Goal: Information Seeking & Learning: Compare options

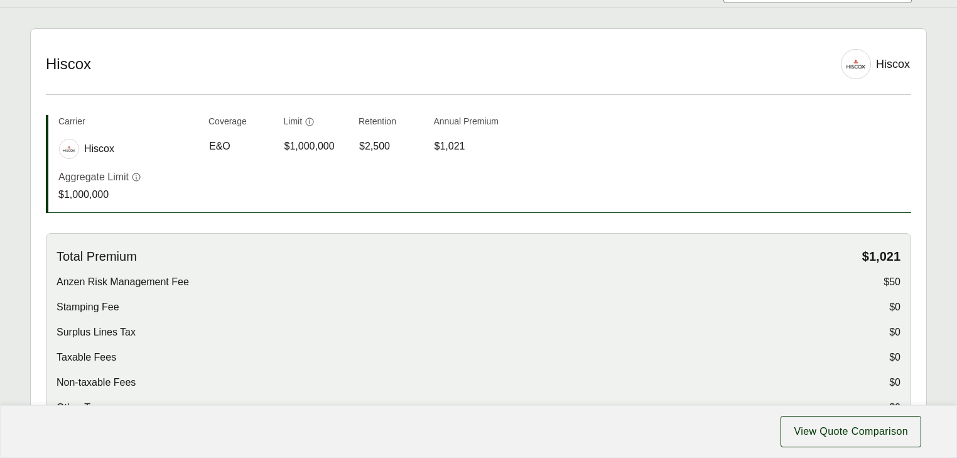
scroll to position [201, 0]
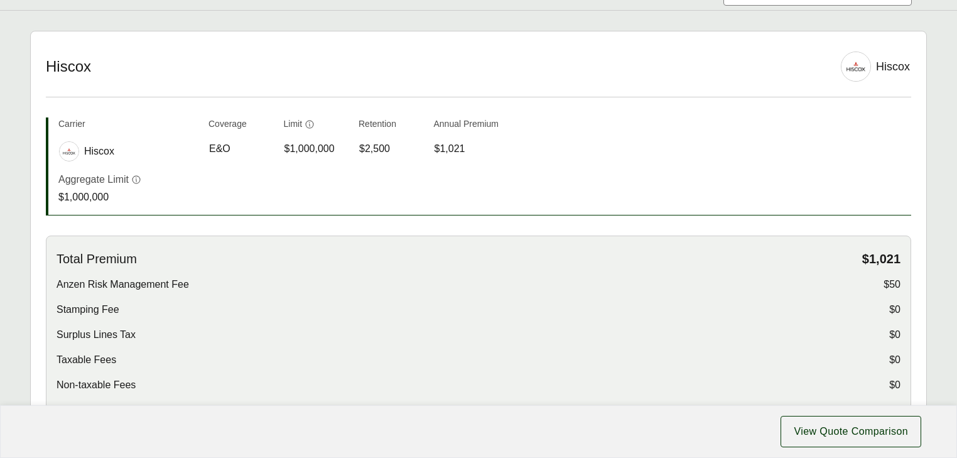
click at [183, 42] on div "Get Shareable Link Proposal for Black Star Cultural Resources LLC Share with Cu…" at bounding box center [478, 337] width 957 height 1076
click at [511, 38] on div "Get Shareable Link Proposal for Black Star Cultural Resources LLC Share with Cu…" at bounding box center [478, 337] width 957 height 1076
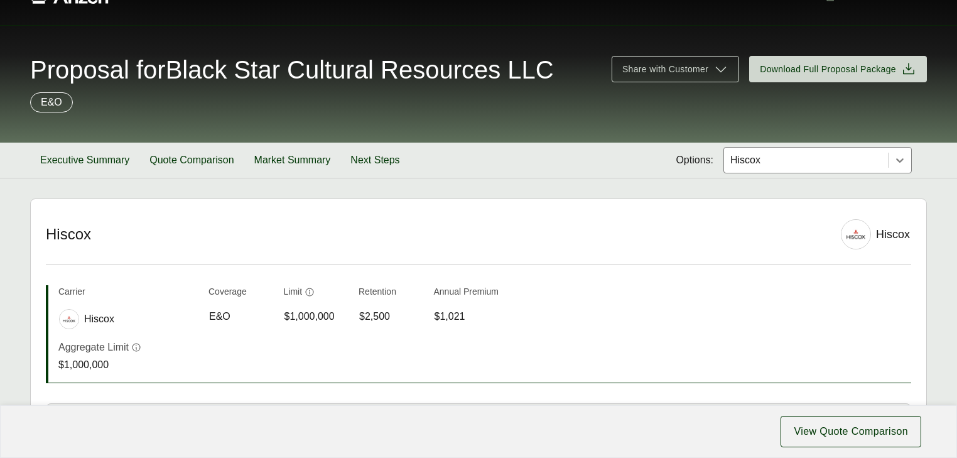
scroll to position [0, 0]
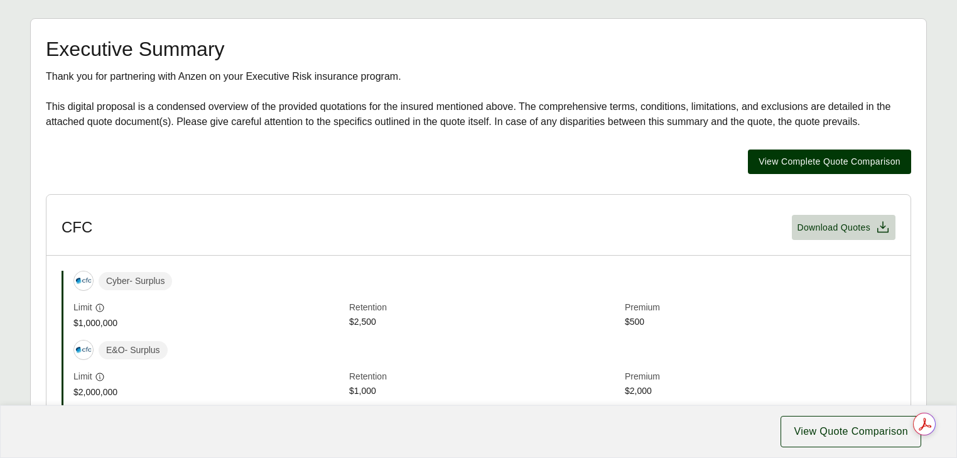
scroll to position [208, 0]
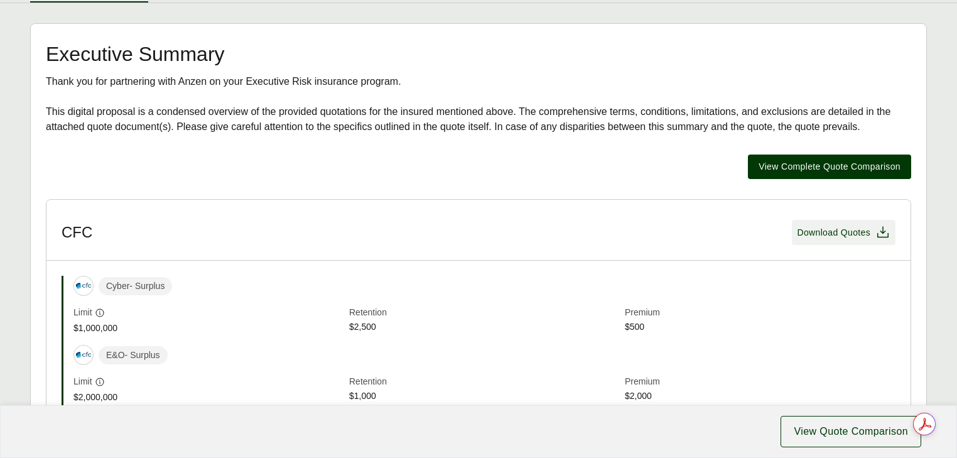
click at [841, 239] on span "Download Quotes" at bounding box center [833, 232] width 73 height 13
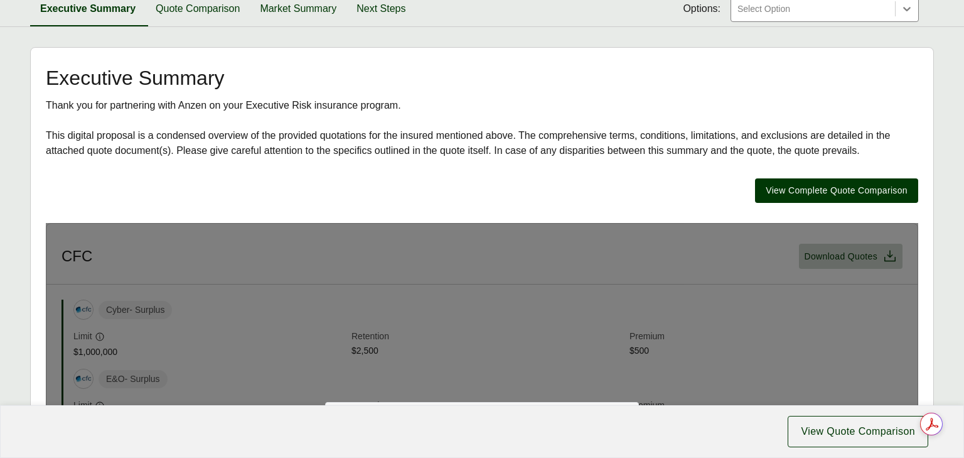
click at [749, 10] on div at bounding box center [814, 8] width 154 height 15
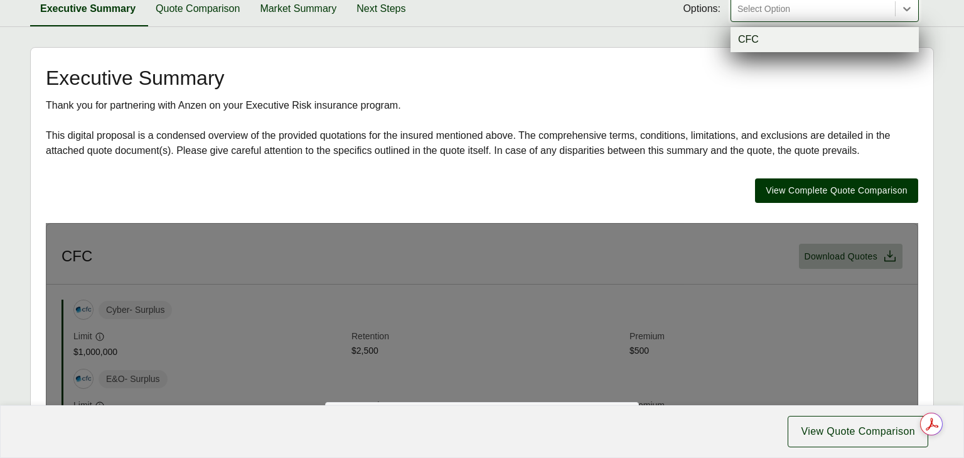
click at [749, 10] on div at bounding box center [814, 8] width 154 height 15
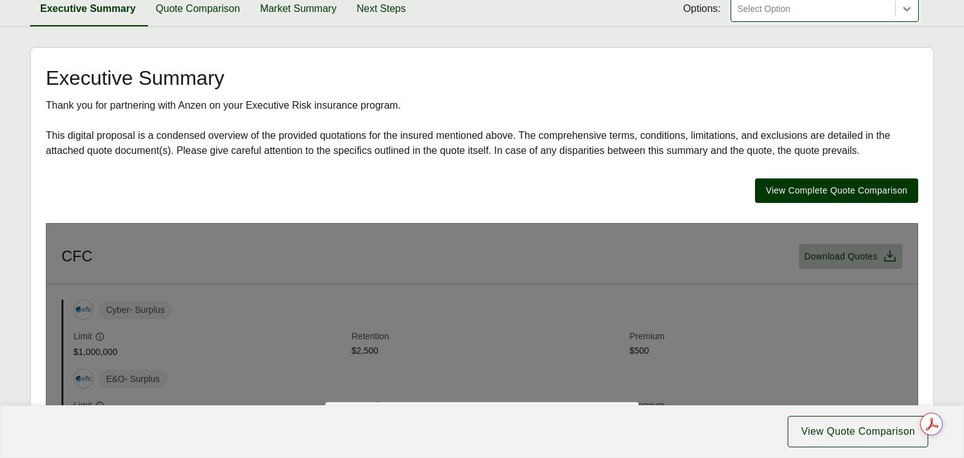
click at [565, 80] on h2 "Executive Summary" at bounding box center [482, 78] width 873 height 20
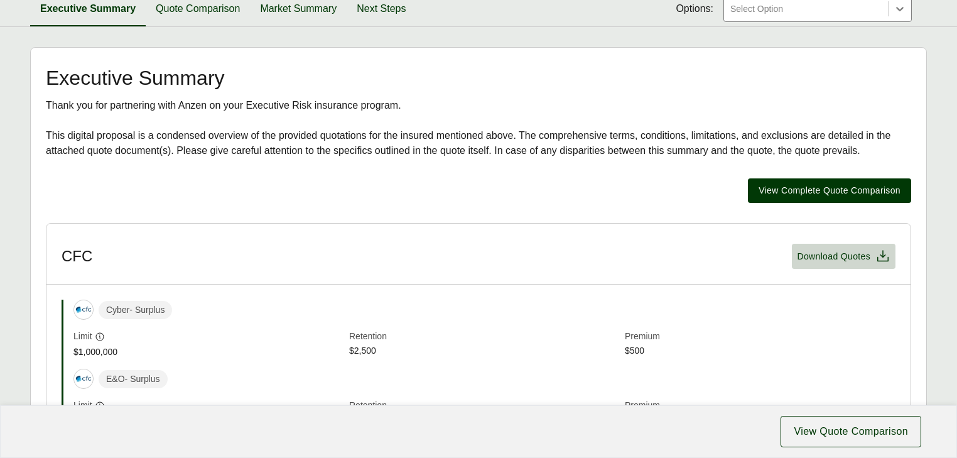
scroll to position [208, 0]
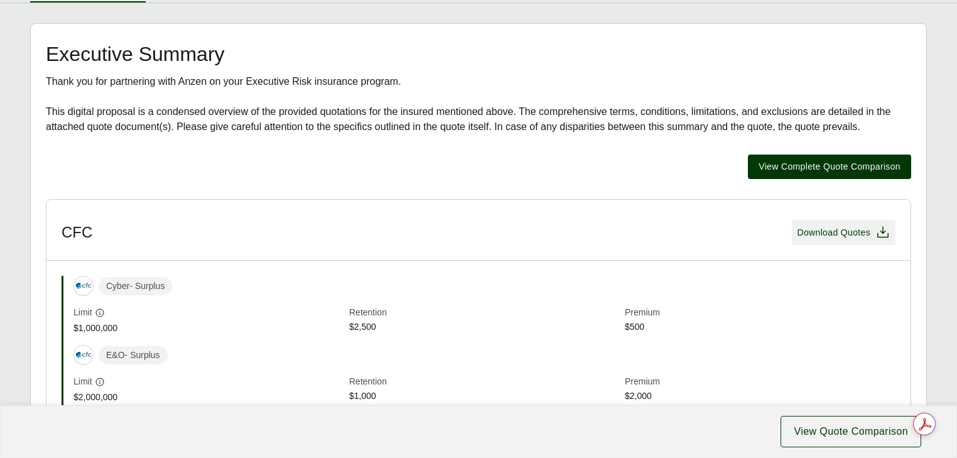
click at [838, 239] on span "Download Quotes" at bounding box center [833, 232] width 73 height 13
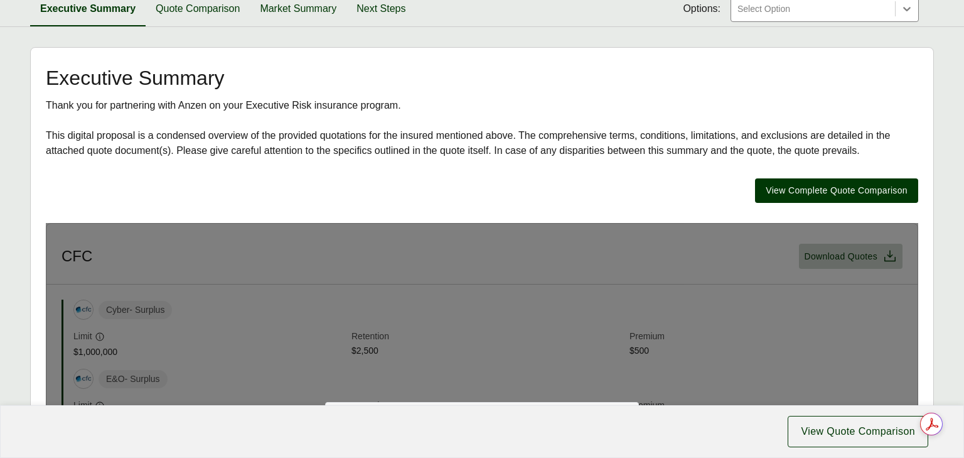
click at [534, 8] on div "Executive Summary Quote Comparison Market Summary Next Steps Options: Select Op…" at bounding box center [482, 8] width 904 height 35
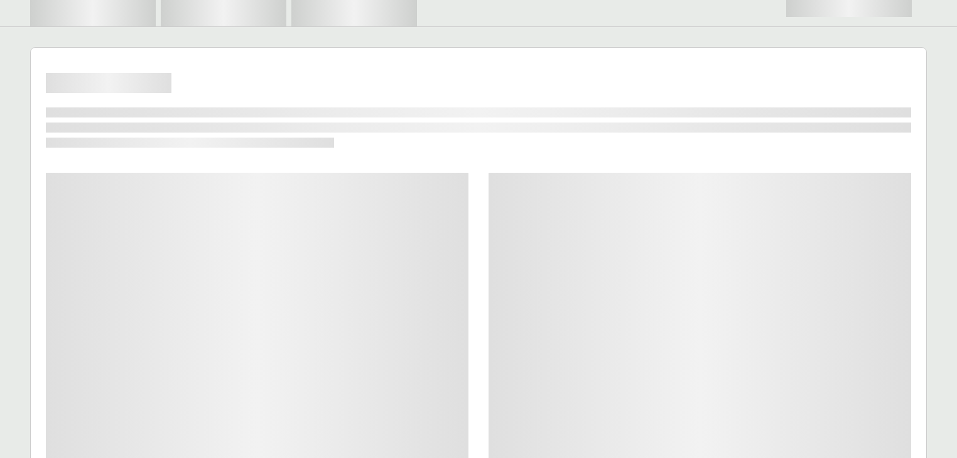
scroll to position [208, 0]
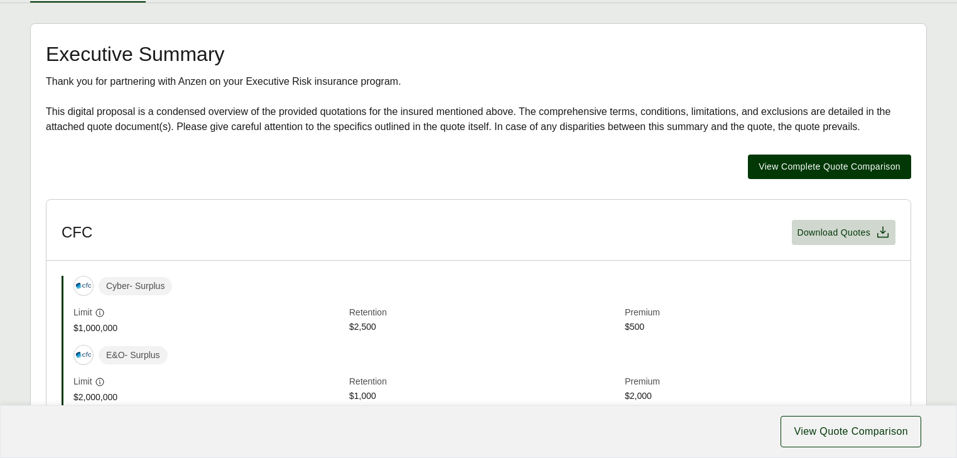
scroll to position [233, 0]
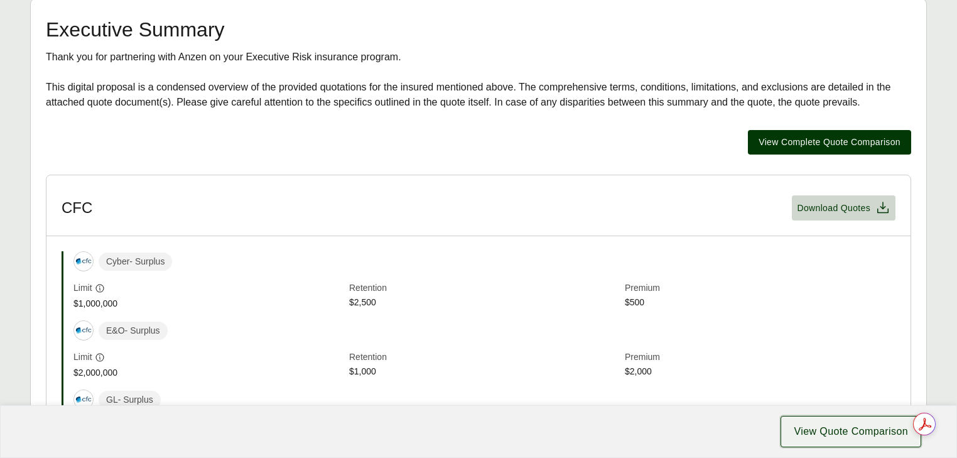
click at [852, 430] on span "View Quote Comparison" at bounding box center [851, 431] width 114 height 15
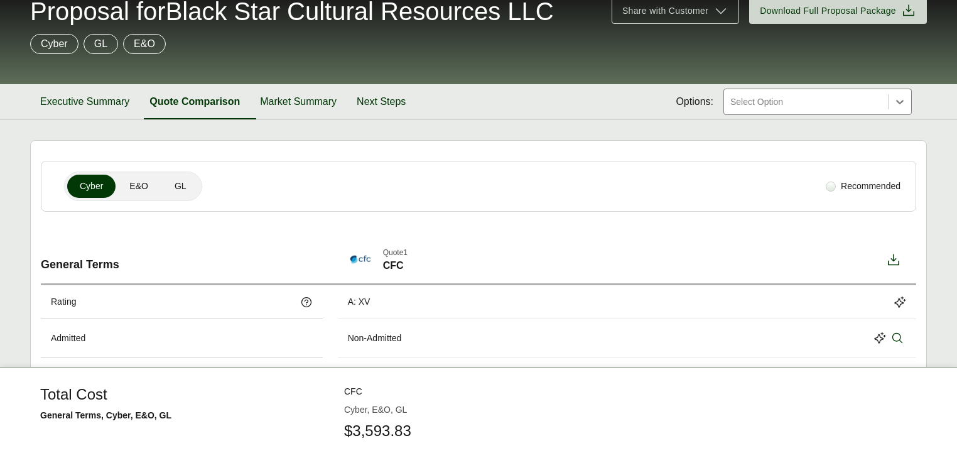
scroll to position [100, 0]
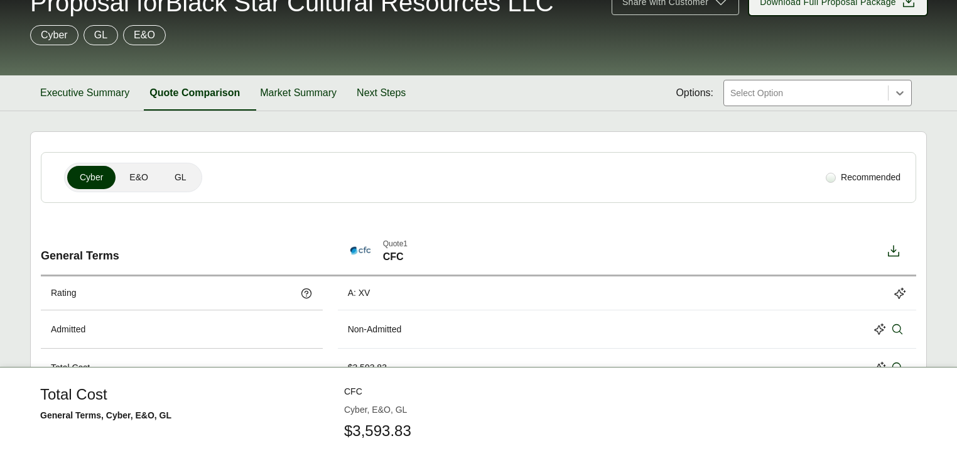
click at [816, 9] on span "Download Full Proposal Package" at bounding box center [828, 2] width 136 height 13
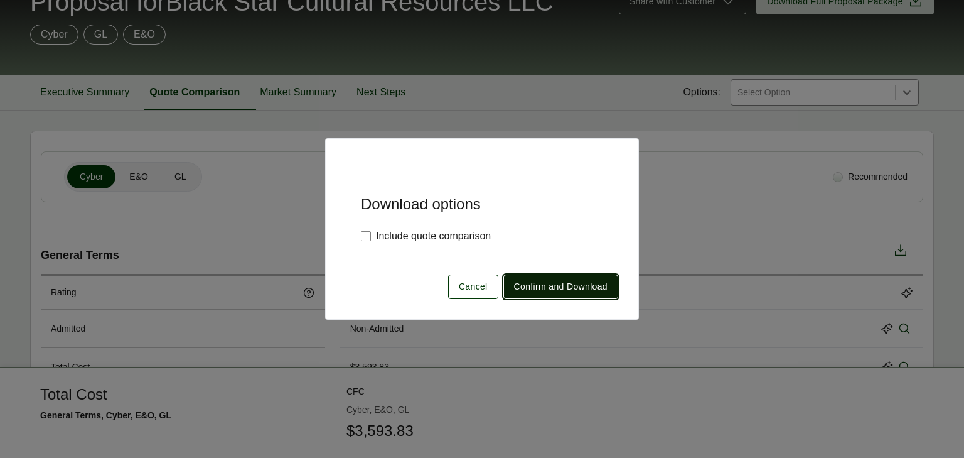
click at [559, 291] on span "Confirm and Download" at bounding box center [561, 286] width 94 height 13
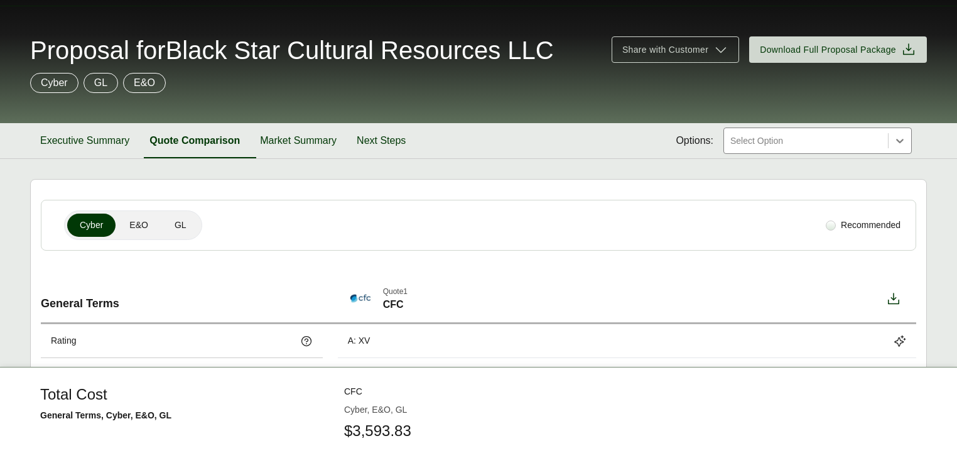
scroll to position [50, 0]
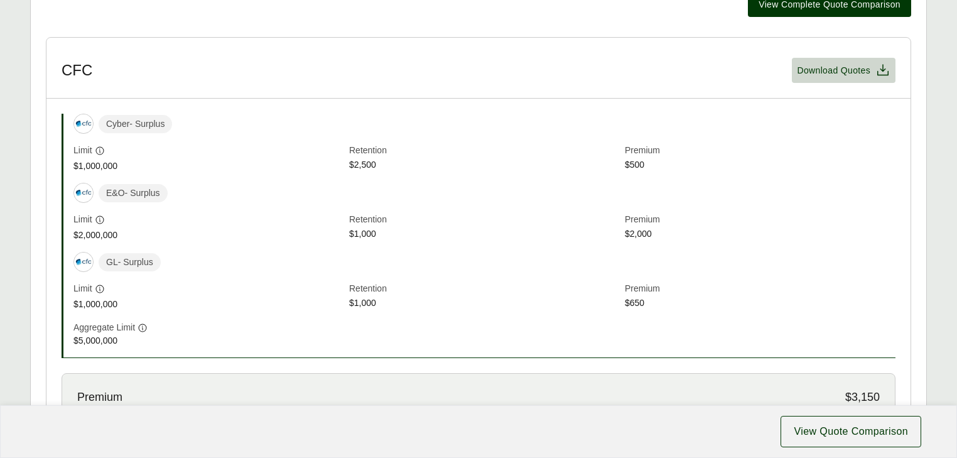
scroll to position [434, 0]
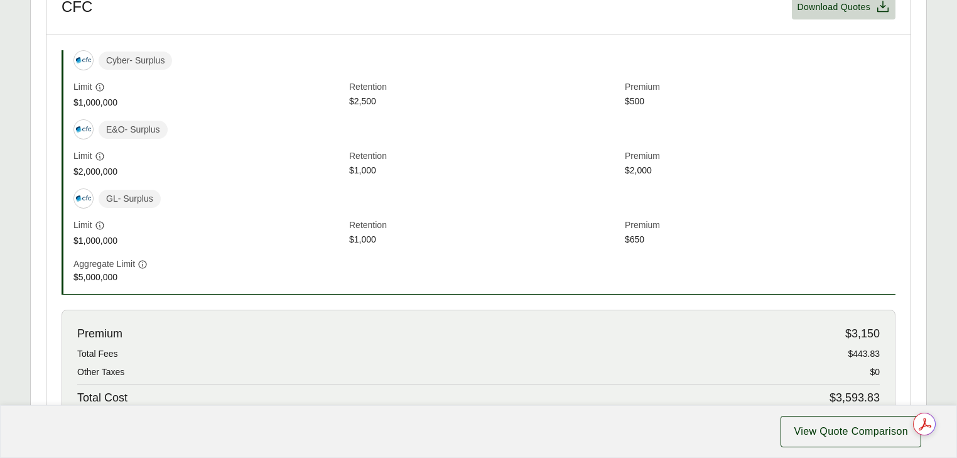
click at [417, 109] on span "$2,500" at bounding box center [484, 102] width 271 height 14
click at [525, 70] on div "Cyber - Surplus" at bounding box center [484, 60] width 822 height 20
click at [543, 35] on header "CFC Download Quotes" at bounding box center [478, 4] width 864 height 61
click at [524, 22] on header "CFC Download Quotes" at bounding box center [478, 4] width 864 height 61
click at [521, 4] on div "Executive Summary Thank you for partnering with Anzen on your Executive Risk in…" at bounding box center [478, 166] width 865 height 694
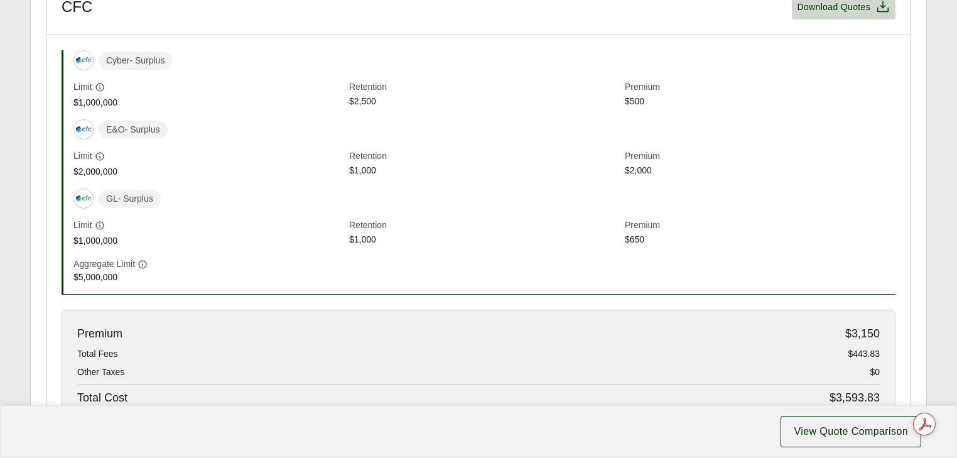
click at [477, 3] on div "Executive Summary Thank you for partnering with Anzen on your Executive Risk in…" at bounding box center [478, 166] width 865 height 694
click at [521, 6] on div "Executive Summary Thank you for partnering with Anzen on your Executive Risk in…" at bounding box center [478, 166] width 865 height 694
click at [478, 4] on div "Executive Summary Thank you for partnering with Anzen on your Executive Risk in…" at bounding box center [478, 166] width 865 height 694
click at [519, 4] on div "Executive Summary Thank you for partnering with Anzen on your Executive Risk in…" at bounding box center [478, 166] width 865 height 694
click at [473, 8] on div "Executive Summary Thank you for partnering with Anzen on your Executive Risk in…" at bounding box center [478, 166] width 865 height 694
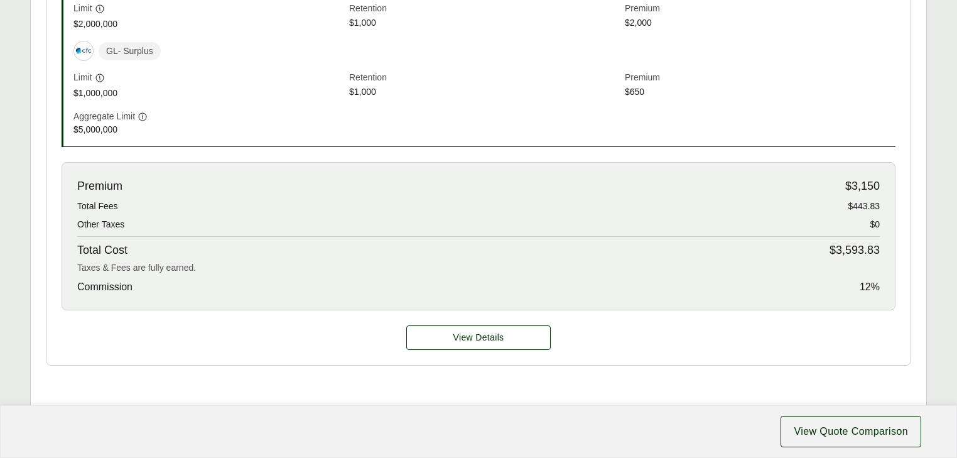
scroll to position [534, 0]
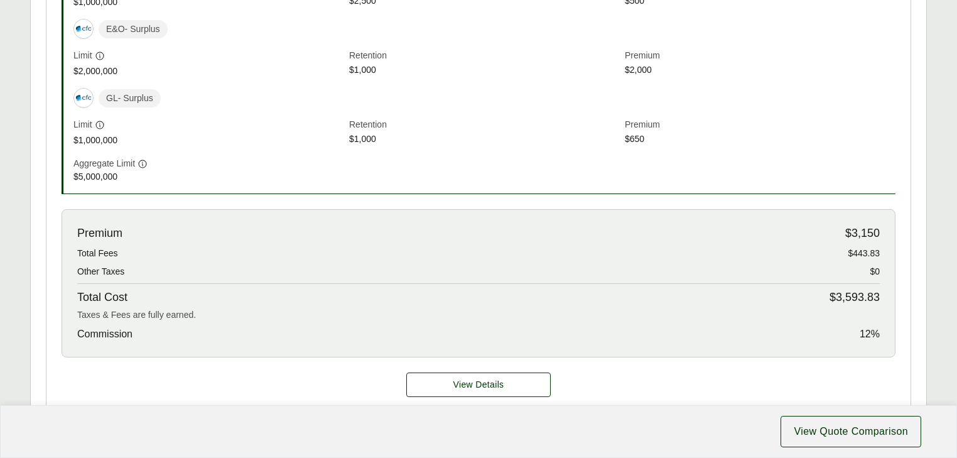
click at [902, 198] on div "Cyber - Surplus Limit $1,000,000 Retention $2,500 Premium $500 E&O - Surplus Li…" at bounding box center [478, 72] width 864 height 274
click at [52, 199] on div "Cyber - Surplus Limit $1,000,000 Retention $2,500 Premium $500 E&O - Surplus Li…" at bounding box center [478, 72] width 864 height 274
click at [50, 199] on div "Cyber - Surplus Limit $1,000,000 Retention $2,500 Premium $500 E&O - Surplus Li…" at bounding box center [478, 72] width 864 height 274
click at [914, 198] on div "Executive Summary Thank you for partnering with Anzen on your Executive Risk in…" at bounding box center [478, 186] width 897 height 979
click at [36, 186] on div "Executive Summary Thank you for partnering with Anzen on your Executive Risk in…" at bounding box center [478, 186] width 897 height 979
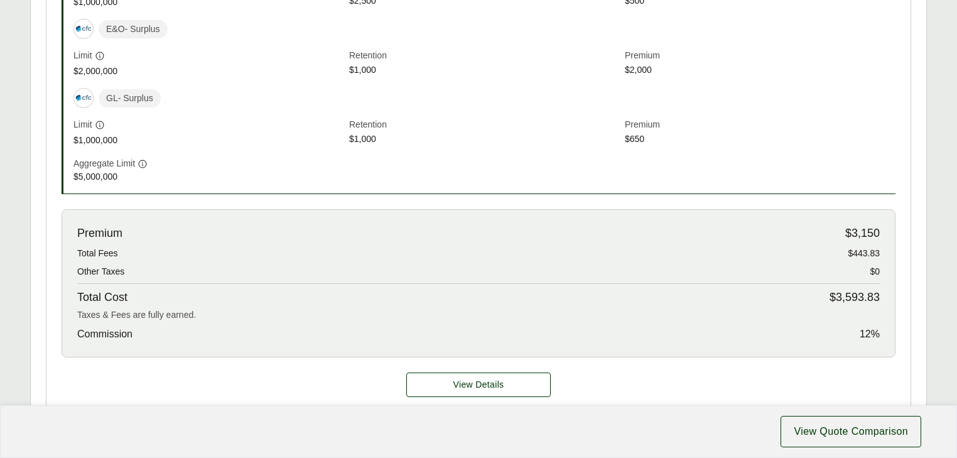
click at [916, 178] on div "Executive Summary Thank you for partnering with Anzen on your Executive Risk in…" at bounding box center [478, 186] width 897 height 979
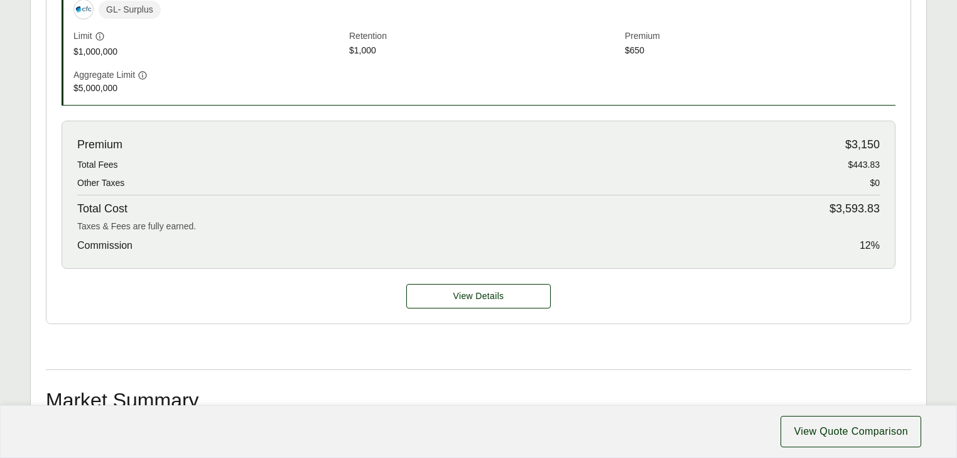
scroll to position [635, 0]
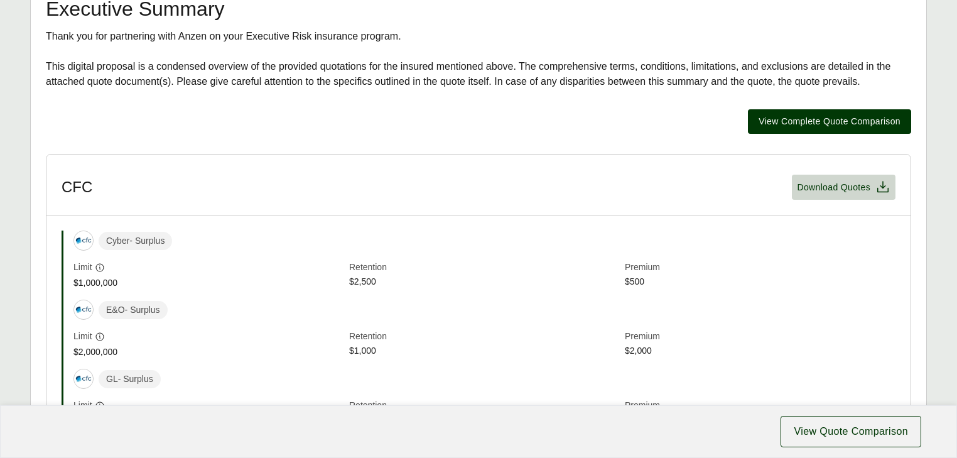
scroll to position [233, 0]
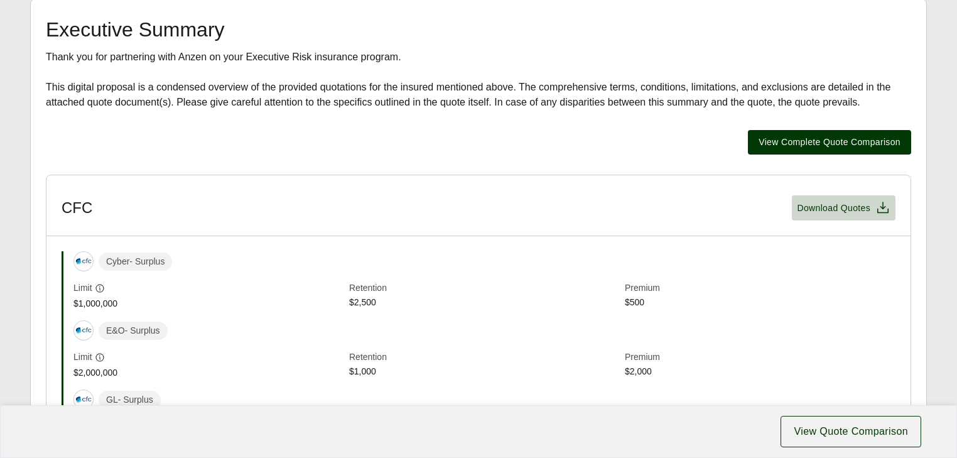
click at [829, 149] on div "Executive Summary Thank you for partnering with Anzen on your Executive Risk in…" at bounding box center [478, 366] width 865 height 694
click at [831, 203] on div "Executive Summary Thank you for partnering with Anzen on your Executive Risk in…" at bounding box center [478, 366] width 865 height 694
click at [833, 110] on div "Thank you for partnering with Anzen on your Executive Risk insurance program. T…" at bounding box center [478, 80] width 865 height 60
click at [831, 198] on div "Executive Summary Thank you for partnering with Anzen on your Executive Risk in…" at bounding box center [478, 366] width 865 height 694
click at [831, 200] on div "Executive Summary Thank you for partnering with Anzen on your Executive Risk in…" at bounding box center [478, 366] width 865 height 694
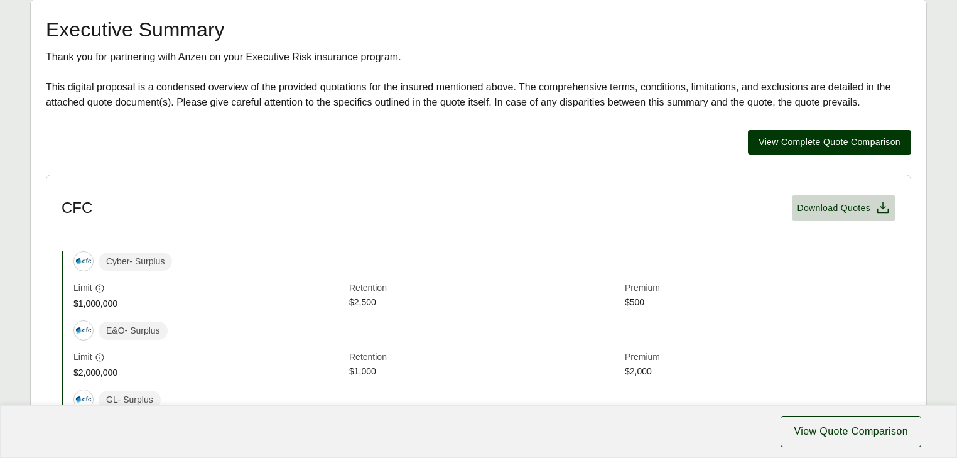
click at [834, 198] on div "Executive Summary Thank you for partnering with Anzen on your Executive Risk in…" at bounding box center [478, 366] width 865 height 694
click at [831, 149] on div "Executive Summary Thank you for partnering with Anzen on your Executive Risk in…" at bounding box center [478, 366] width 865 height 694
click at [831, 198] on div "Executive Summary Thank you for partnering with Anzen on your Executive Risk in…" at bounding box center [478, 366] width 865 height 694
click at [688, 154] on div "View Complete Quote Comparison" at bounding box center [478, 142] width 865 height 24
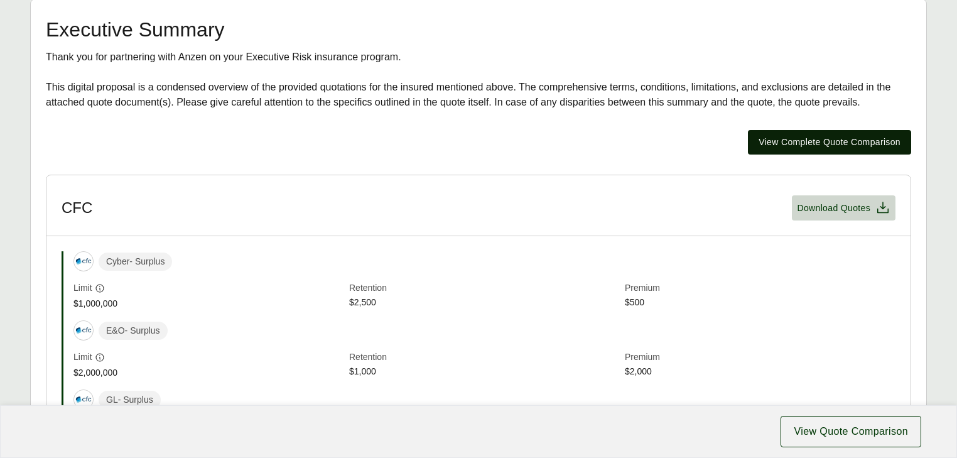
drag, startPoint x: 703, startPoint y: 177, endPoint x: 867, endPoint y: 176, distance: 163.3
click at [706, 154] on div "View Complete Quote Comparison" at bounding box center [478, 142] width 865 height 24
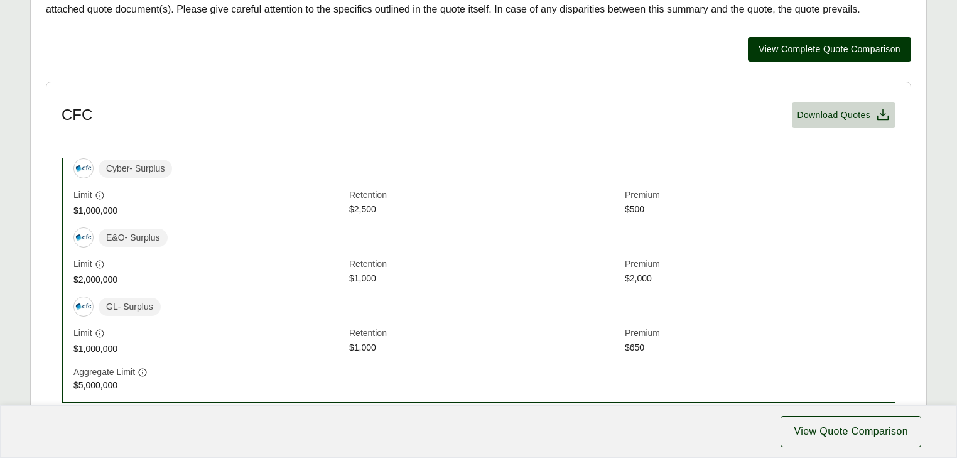
scroll to position [208, 0]
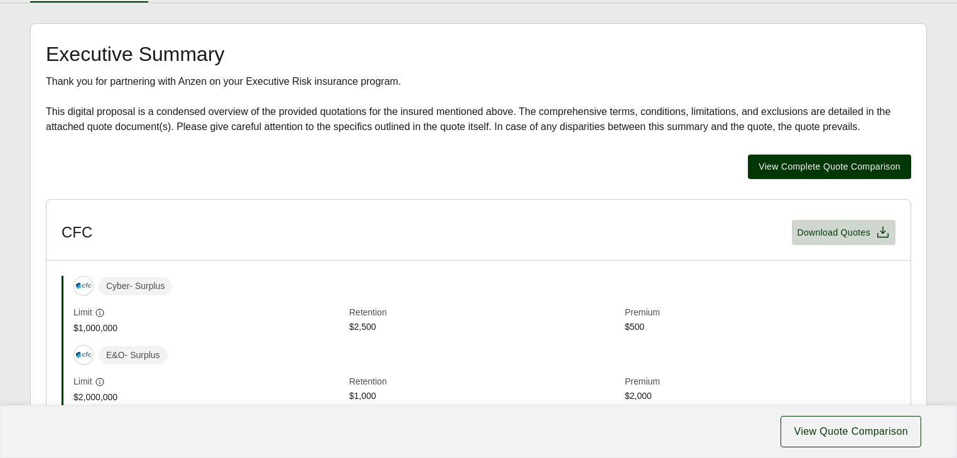
click at [480, 261] on header "CFC Download Quotes" at bounding box center [478, 230] width 864 height 61
click at [487, 191] on div "Executive Summary Thank you for partnering with Anzen on your Executive Risk in…" at bounding box center [478, 391] width 865 height 694
click at [488, 261] on header "CFC Download Quotes" at bounding box center [478, 230] width 864 height 61
click at [511, 190] on div "Executive Summary Thank you for partnering with Anzen on your Executive Risk in…" at bounding box center [478, 391] width 865 height 694
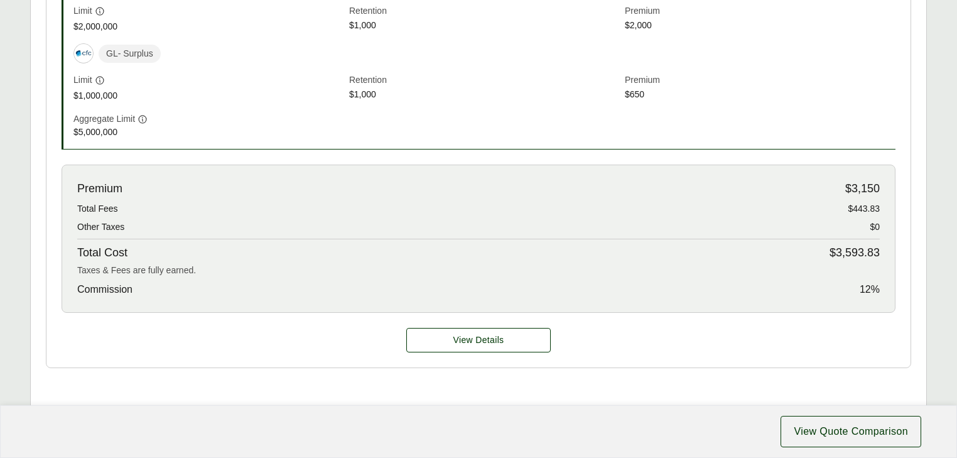
scroll to position [661, 0]
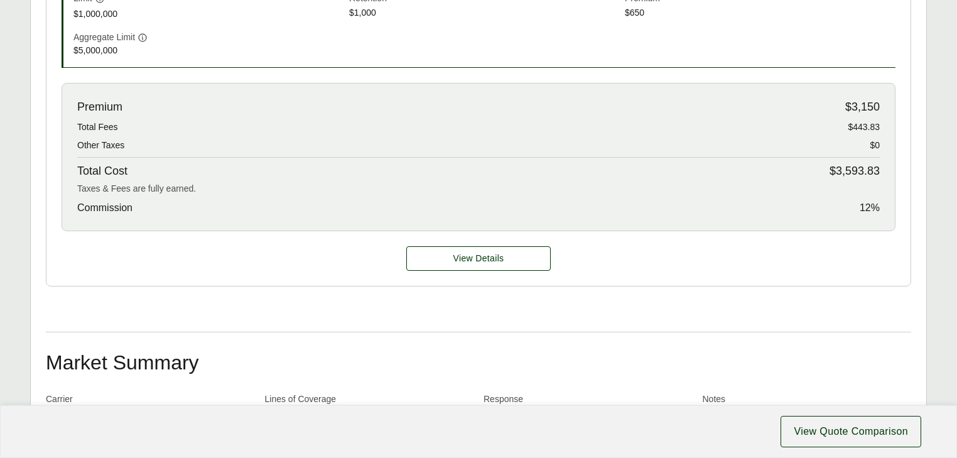
click at [471, 271] on div "View Details" at bounding box center [478, 258] width 864 height 55
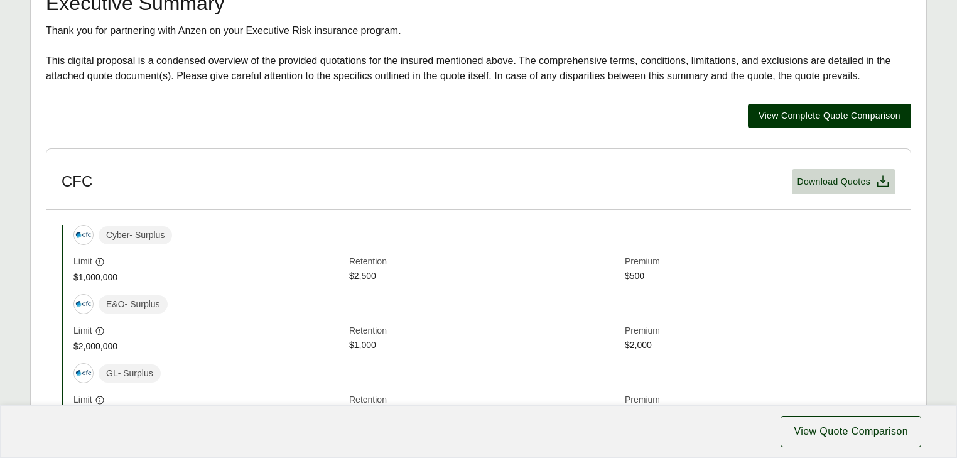
scroll to position [259, 0]
click at [483, 210] on header "CFC Download Quotes" at bounding box center [478, 179] width 864 height 61
click at [484, 129] on div "View Complete Quote Comparison" at bounding box center [478, 116] width 865 height 24
click at [477, 60] on div "Thank you for partnering with Anzen on your Executive Risk insurance program. T…" at bounding box center [478, 54] width 865 height 60
click at [477, 14] on h2 "Executive Summary" at bounding box center [478, 4] width 865 height 20
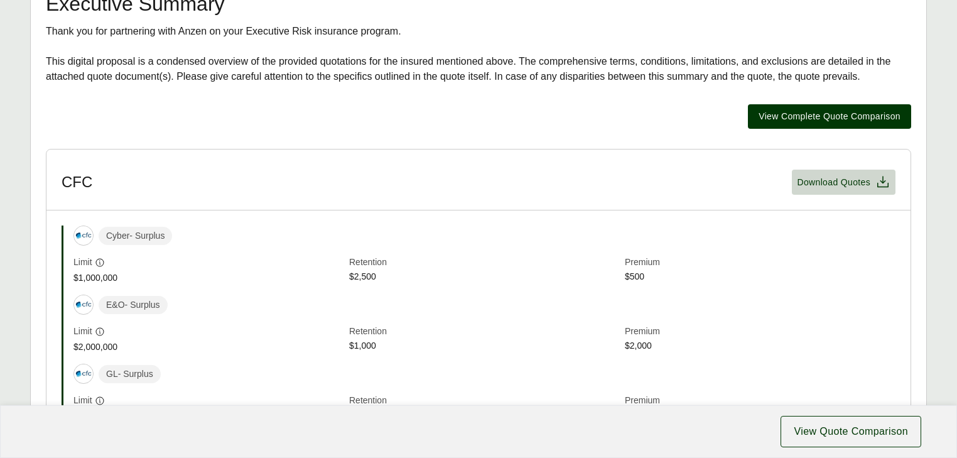
click at [352, 63] on div "Thank you for partnering with Anzen on your Executive Risk insurance program. T…" at bounding box center [478, 54] width 865 height 60
click at [351, 14] on h2 "Executive Summary" at bounding box center [478, 4] width 865 height 20
drag, startPoint x: 350, startPoint y: 63, endPoint x: 301, endPoint y: 68, distance: 49.8
click at [350, 64] on div "Thank you for partnering with Anzen on your Executive Risk insurance program. T…" at bounding box center [478, 54] width 865 height 60
drag, startPoint x: 58, startPoint y: 63, endPoint x: 84, endPoint y: 60, distance: 26.5
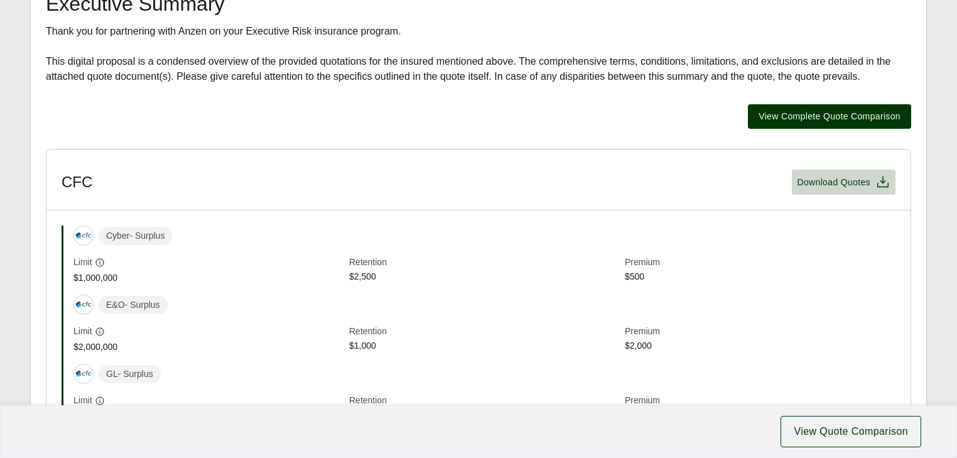
click at [62, 62] on div "Thank you for partnering with Anzen on your Executive Risk insurance program. T…" at bounding box center [478, 54] width 865 height 60
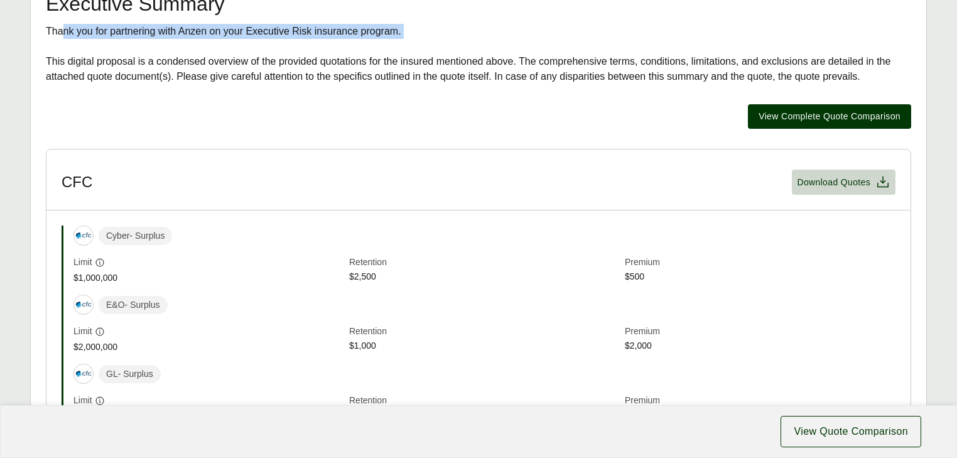
click at [409, 62] on div "Thank you for partnering with Anzen on your Executive Risk insurance program. T…" at bounding box center [478, 54] width 865 height 60
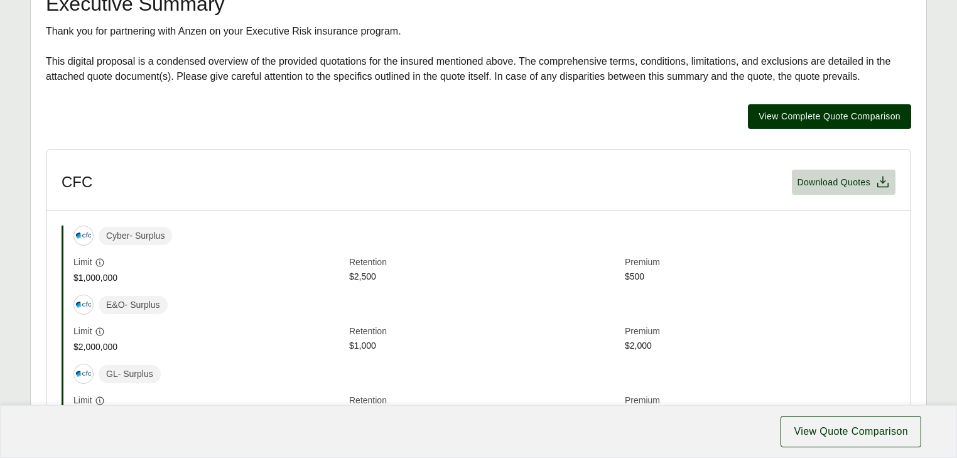
click at [58, 63] on div "Thank you for partnering with Anzen on your Executive Risk insurance program. T…" at bounding box center [478, 54] width 865 height 60
click at [56, 38] on div "Executive Summary Thank you for partnering with Anzen on your Executive Risk in…" at bounding box center [478, 39] width 865 height 90
click at [55, 5] on div "Executive Summary Thank you for partnering with Anzen on your Executive Risk in…" at bounding box center [478, 462] width 897 height 979
click at [57, 43] on div "Executive Summary Thank you for partnering with Anzen on your Executive Risk in…" at bounding box center [478, 39] width 865 height 90
click at [57, 1] on div "Executive Summary Thank you for partnering with Anzen on your Executive Risk in…" at bounding box center [478, 462] width 897 height 979
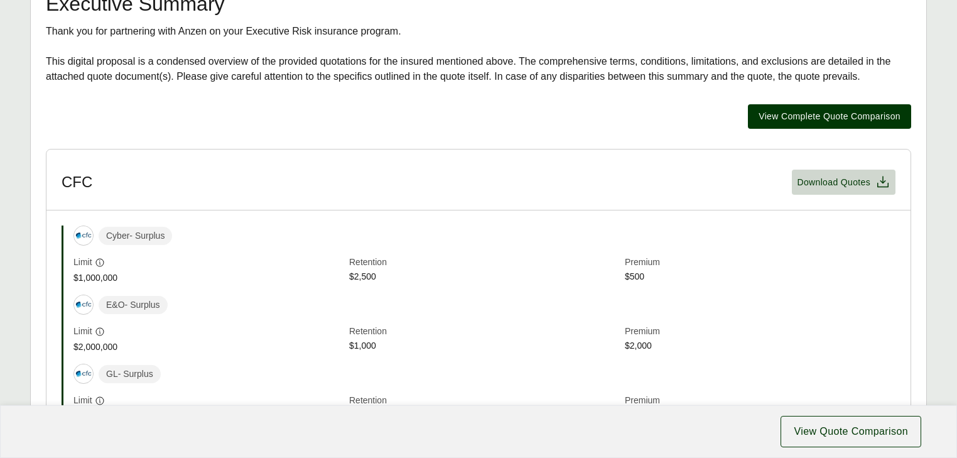
click at [57, 41] on div "Executive Summary Thank you for partnering with Anzen on your Executive Risk in…" at bounding box center [478, 39] width 865 height 90
click at [524, 141] on div "Executive Summary Thank you for partnering with Anzen on your Executive Risk in…" at bounding box center [478, 341] width 865 height 694
click at [534, 65] on div "Thank you for partnering with Anzen on your Executive Risk insurance program. T…" at bounding box center [478, 54] width 865 height 60
click at [53, 67] on div "Thank you for partnering with Anzen on your Executive Risk insurance program. T…" at bounding box center [478, 54] width 865 height 60
click at [497, 62] on div "Thank you for partnering with Anzen on your Executive Risk insurance program. T…" at bounding box center [478, 54] width 865 height 60
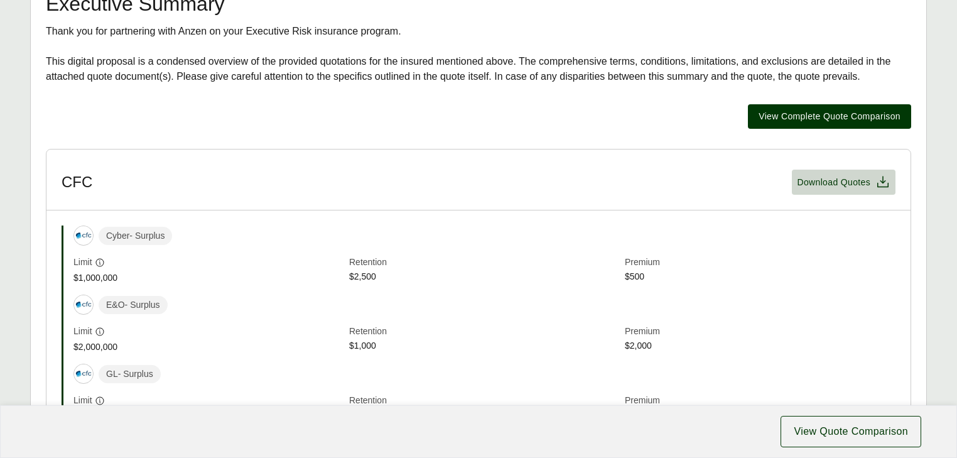
click at [499, 129] on div "View Complete Quote Comparison" at bounding box center [478, 116] width 865 height 24
click at [487, 63] on div "Thank you for partnering with Anzen on your Executive Risk insurance program. T…" at bounding box center [478, 54] width 865 height 60
drag, startPoint x: 489, startPoint y: 115, endPoint x: 489, endPoint y: 106, distance: 8.8
click at [489, 84] on div "Thank you for partnering with Anzen on your Executive Risk insurance program. T…" at bounding box center [478, 54] width 865 height 60
click at [486, 59] on div "Thank you for partnering with Anzen on your Executive Risk insurance program. T…" at bounding box center [478, 54] width 865 height 60
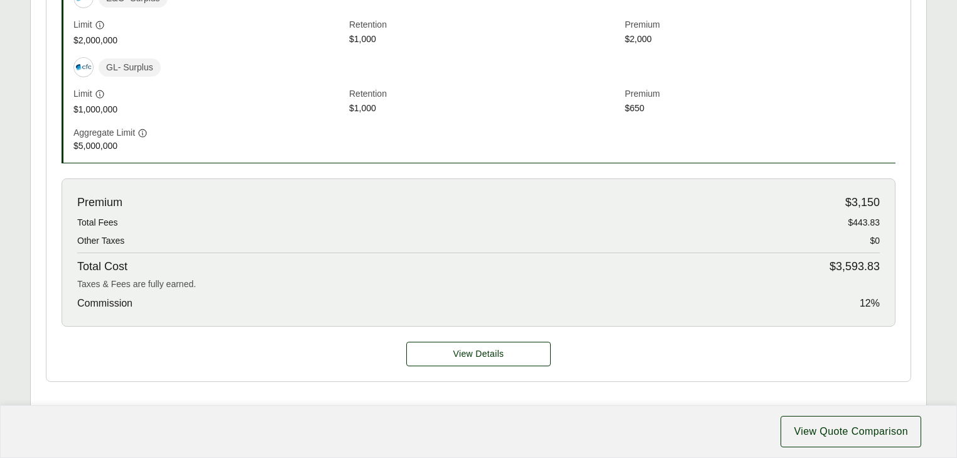
scroll to position [610, 0]
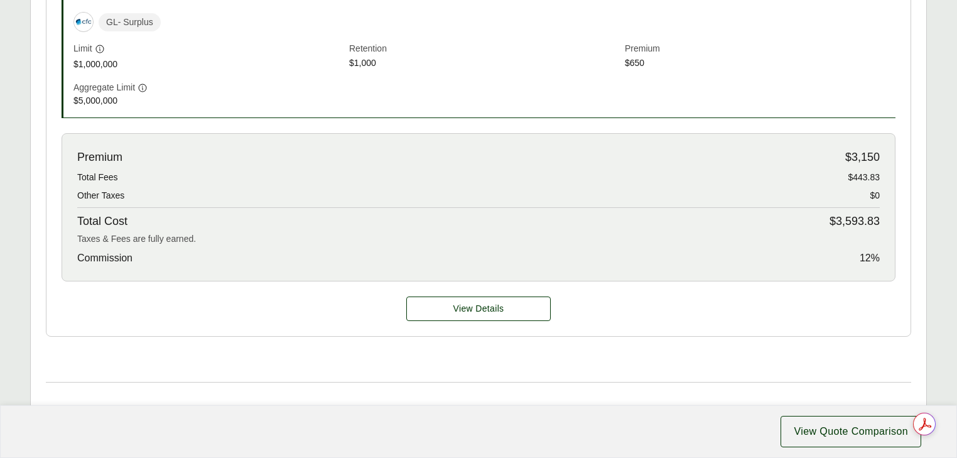
click at [475, 320] on div "View Details" at bounding box center [478, 308] width 864 height 55
click at [474, 246] on div "Taxes & Fees are fully earned." at bounding box center [478, 238] width 802 height 13
click at [474, 166] on div "Premium $3,150" at bounding box center [478, 157] width 802 height 17
click at [504, 32] on div "GL - Surplus" at bounding box center [484, 22] width 822 height 20
click at [520, 32] on div "GL - Surplus" at bounding box center [484, 22] width 822 height 20
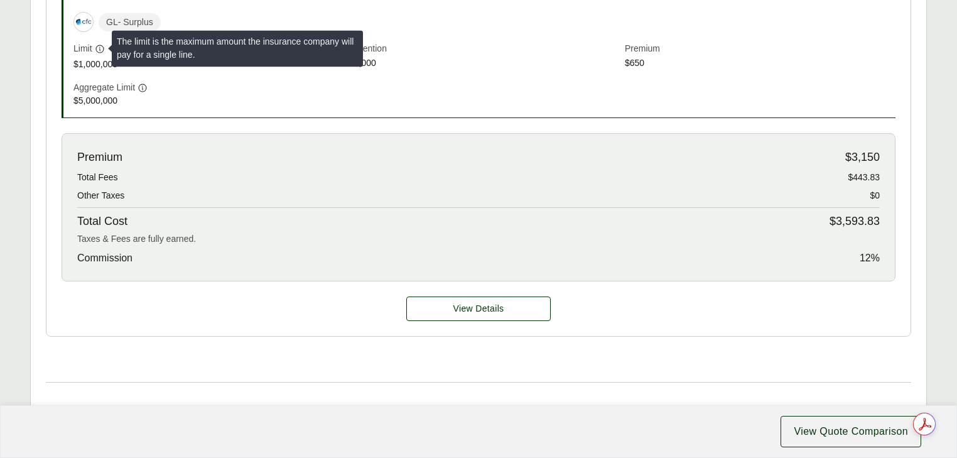
click at [383, 71] on div "Limit The limit is the maximum amount the insurance company will pay for a sing…" at bounding box center [484, 56] width 822 height 29
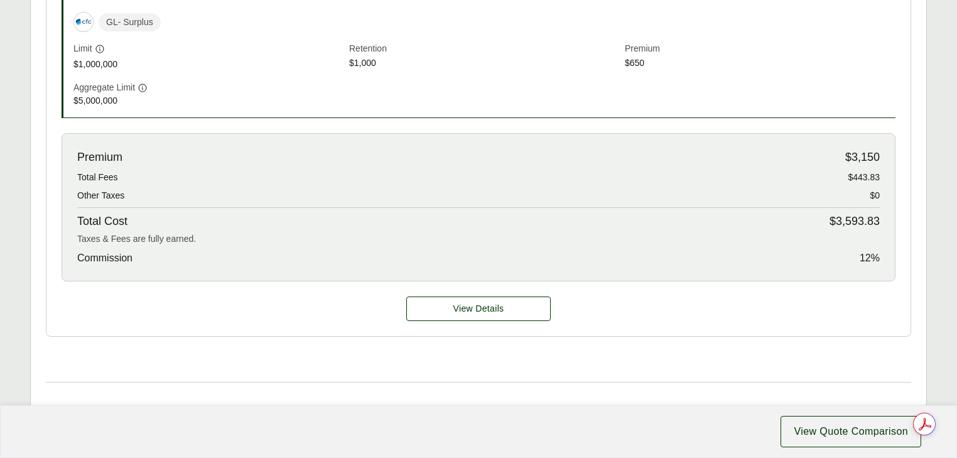
click at [490, 107] on div "Aggregate Limit $5,000,000" at bounding box center [484, 94] width 822 height 26
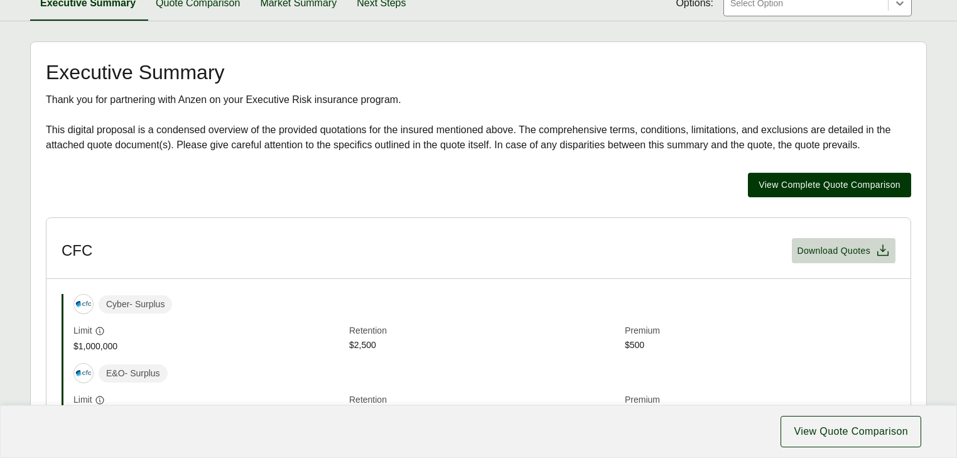
scroll to position [201, 0]
